Goal: Check status: Check status

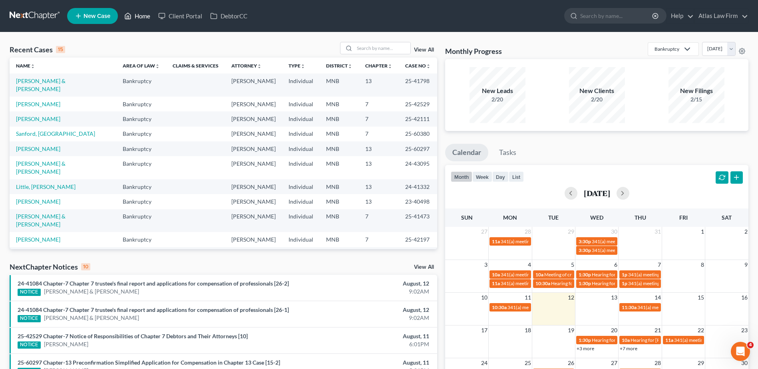
click at [145, 16] on link "Home" at bounding box center [137, 16] width 34 height 14
click at [361, 50] on input "search" at bounding box center [382, 48] width 56 height 12
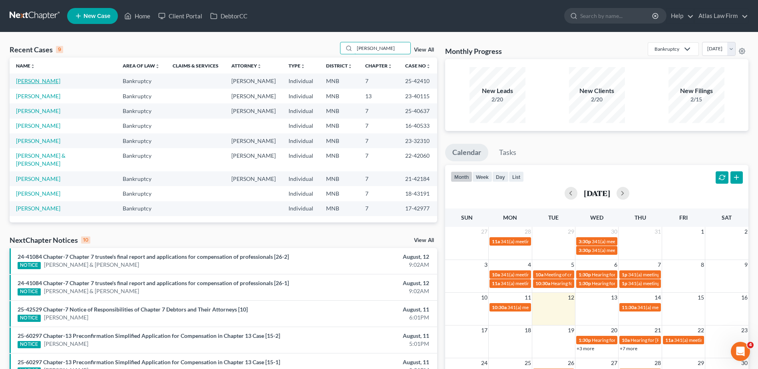
type input "[PERSON_NAME]"
click at [53, 81] on link "[PERSON_NAME]" at bounding box center [38, 81] width 44 height 7
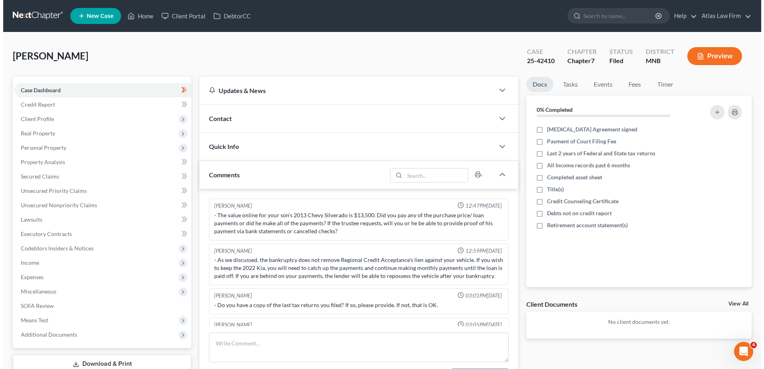
scroll to position [25, 0]
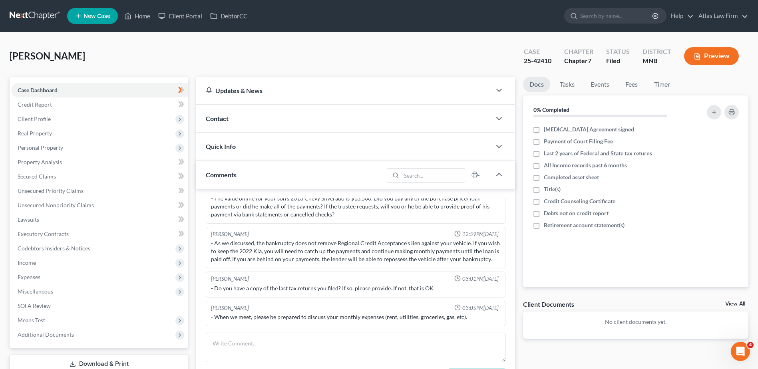
click at [714, 60] on button "Preview" at bounding box center [711, 56] width 55 height 18
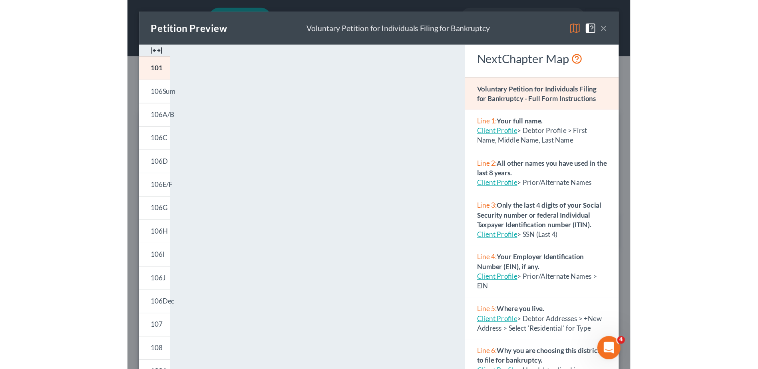
scroll to position [17, 0]
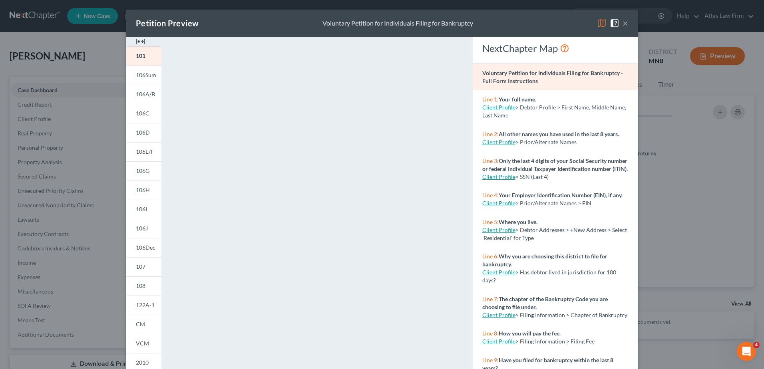
click at [623, 24] on button "×" at bounding box center [626, 23] width 6 height 10
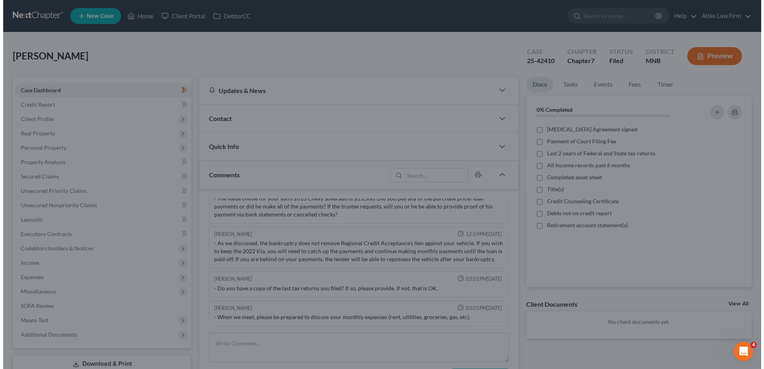
scroll to position [25, 0]
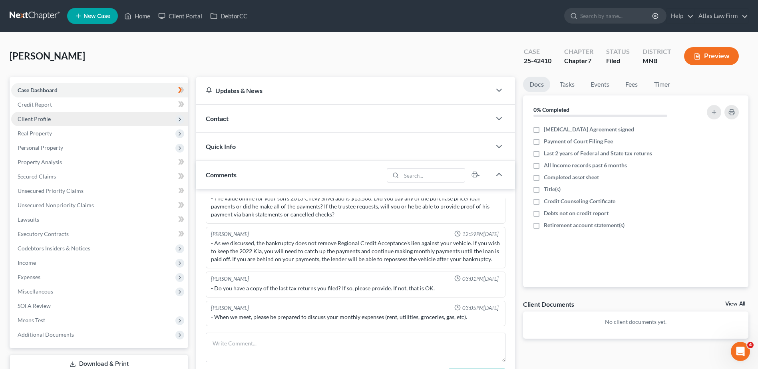
click at [104, 122] on span "Client Profile" at bounding box center [99, 119] width 177 height 14
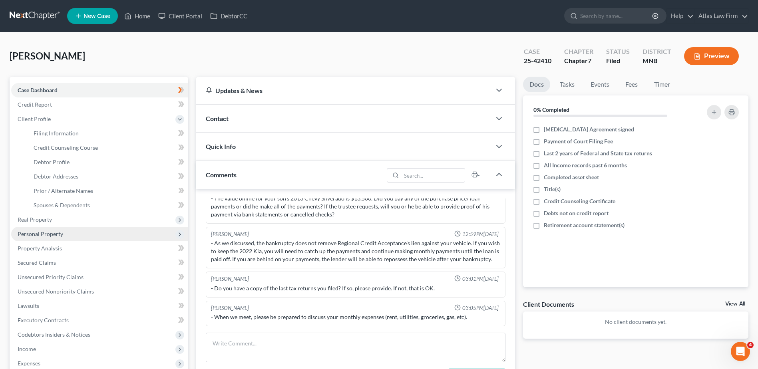
click at [96, 236] on span "Personal Property" at bounding box center [99, 234] width 177 height 14
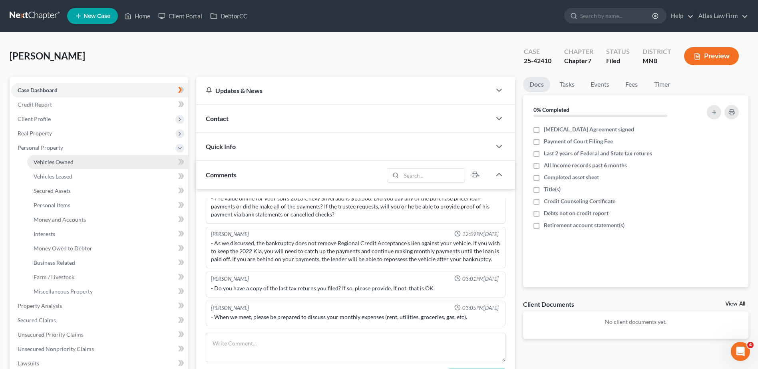
click at [125, 161] on link "Vehicles Owned" at bounding box center [107, 162] width 161 height 14
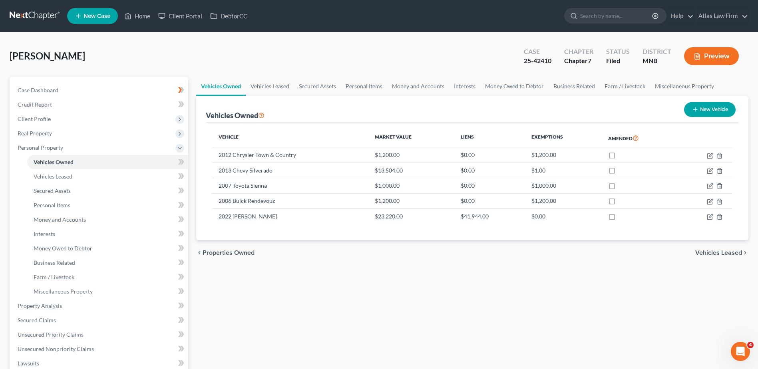
click at [709, 58] on button "Preview" at bounding box center [711, 56] width 55 height 18
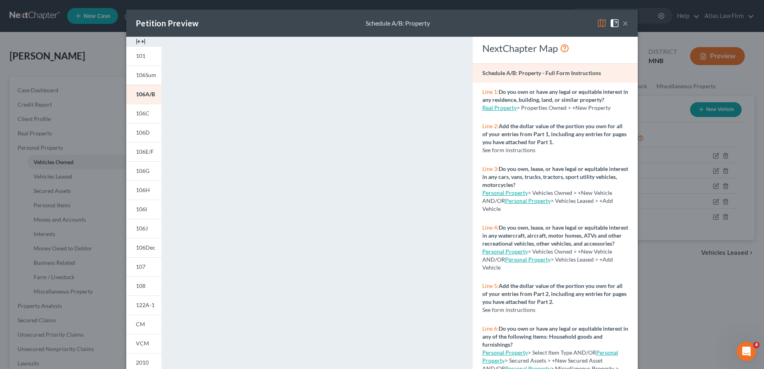
drag, startPoint x: 621, startPoint y: 23, endPoint x: 621, endPoint y: 34, distance: 11.2
click at [623, 24] on button "×" at bounding box center [626, 23] width 6 height 10
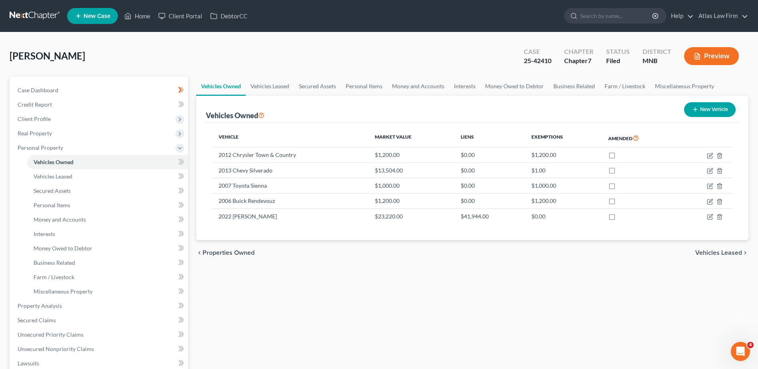
click at [716, 59] on button "Preview" at bounding box center [711, 56] width 55 height 18
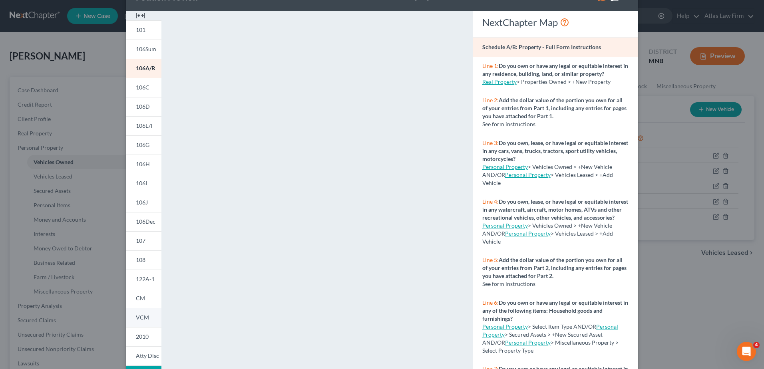
scroll to position [40, 0]
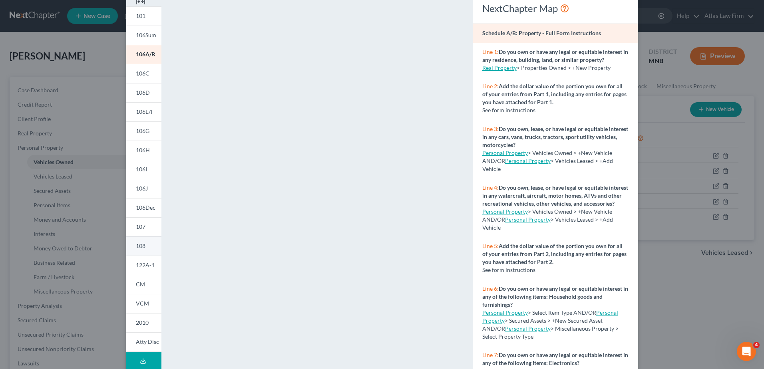
click at [142, 248] on span "108" at bounding box center [141, 246] width 10 height 7
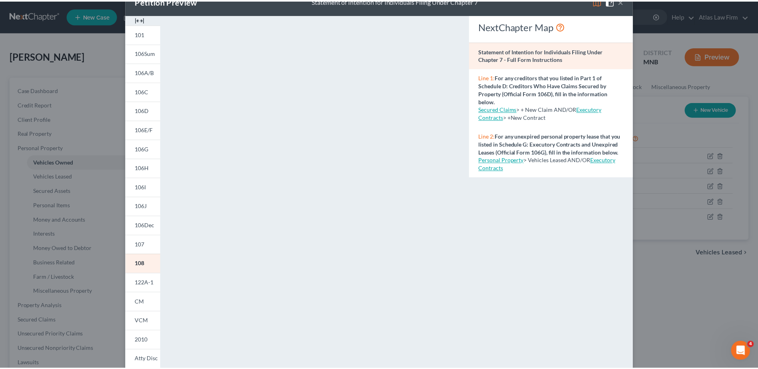
scroll to position [0, 0]
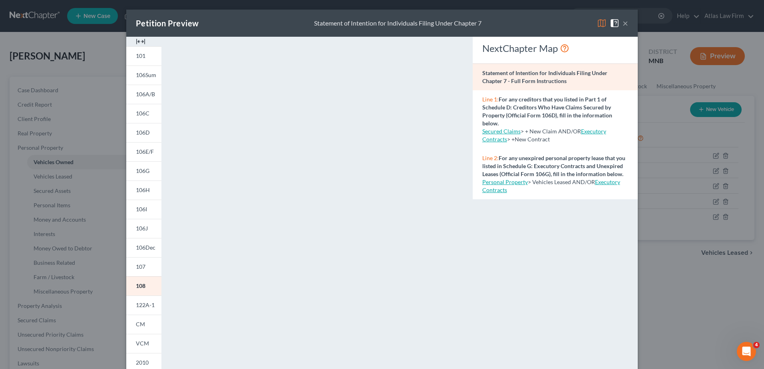
click at [259, 25] on div "Petition Preview Statement of Intention for Individuals Filing Under Chapter 7 ×" at bounding box center [382, 23] width 512 height 27
click at [623, 24] on button "×" at bounding box center [626, 23] width 6 height 10
